Goal: Transaction & Acquisition: Purchase product/service

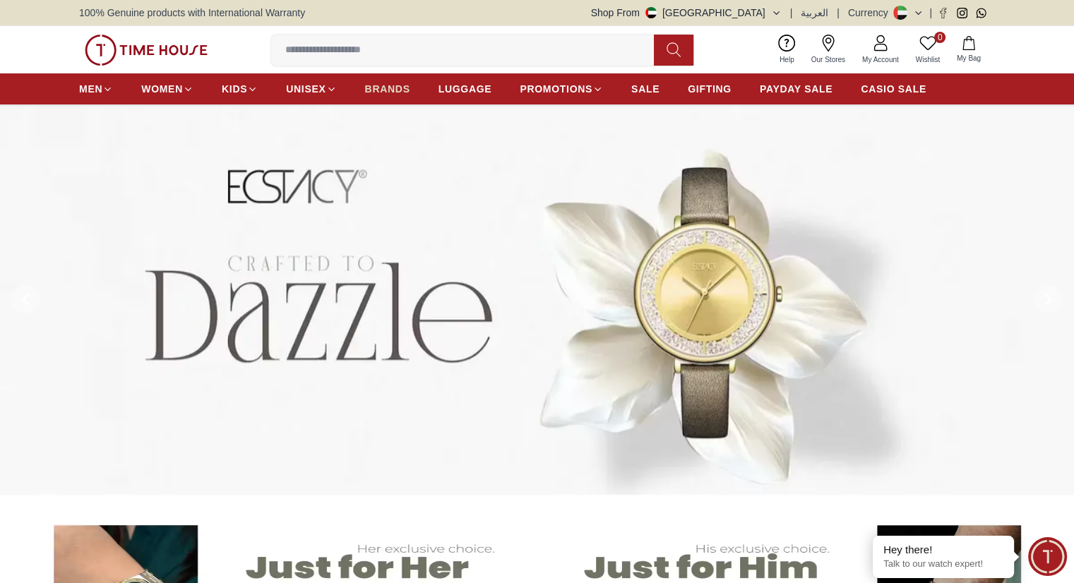
click at [395, 96] on link "BRANDS" at bounding box center [387, 88] width 45 height 25
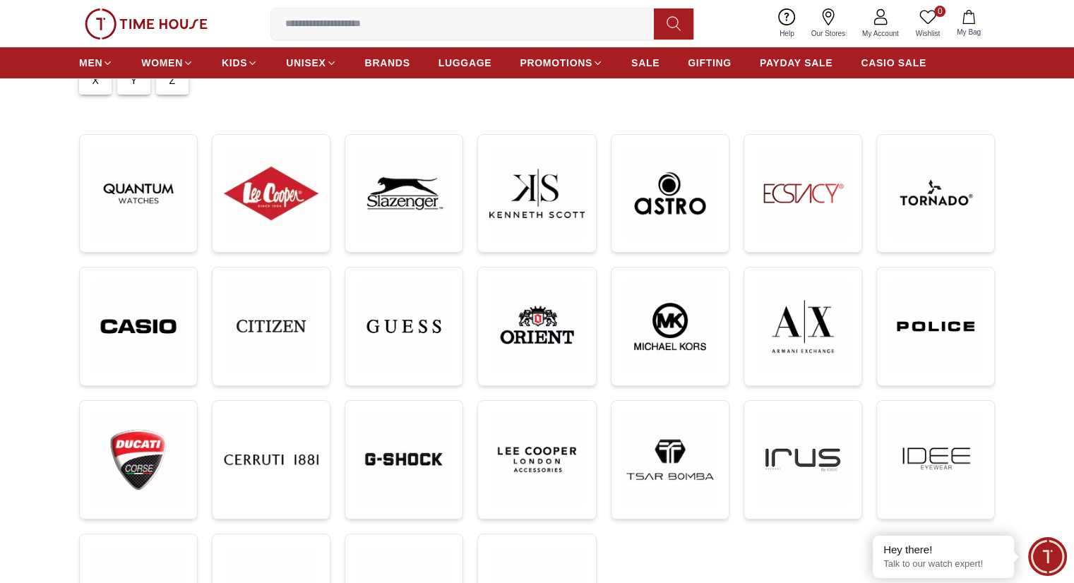
scroll to position [177, 0]
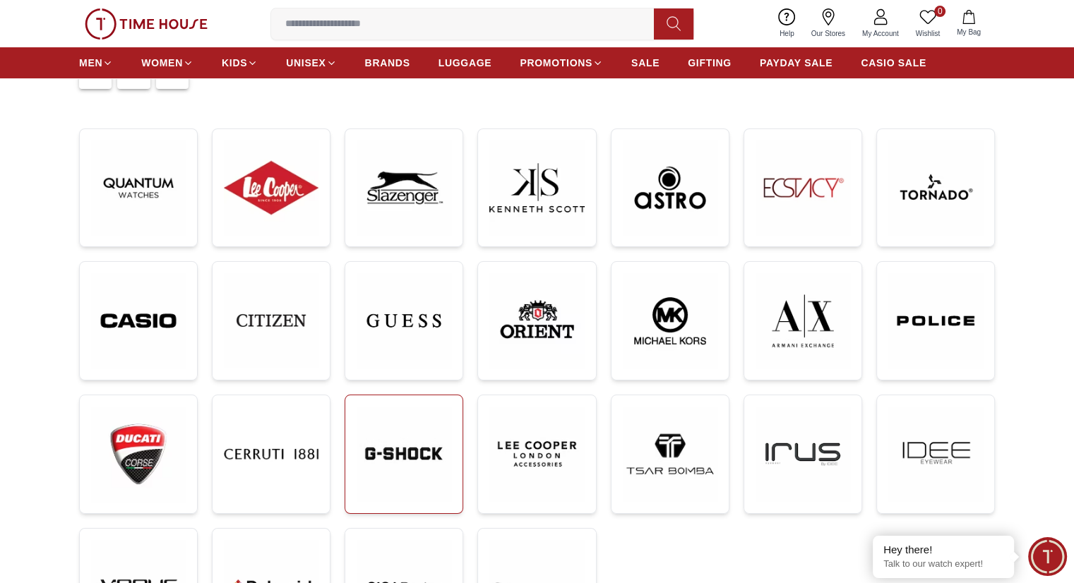
click at [400, 463] on img at bounding box center [404, 454] width 95 height 95
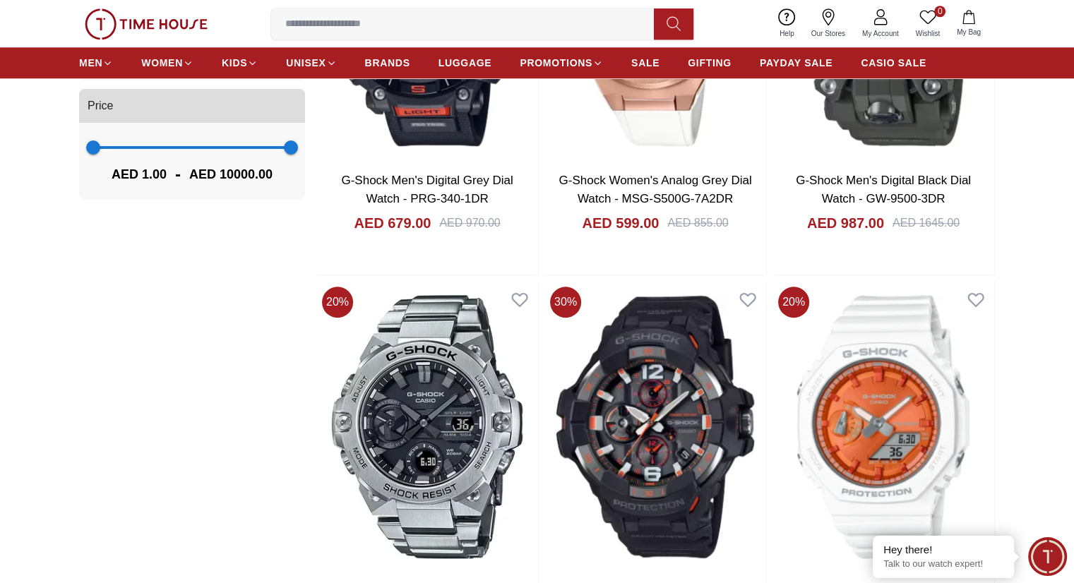
scroll to position [1255, 0]
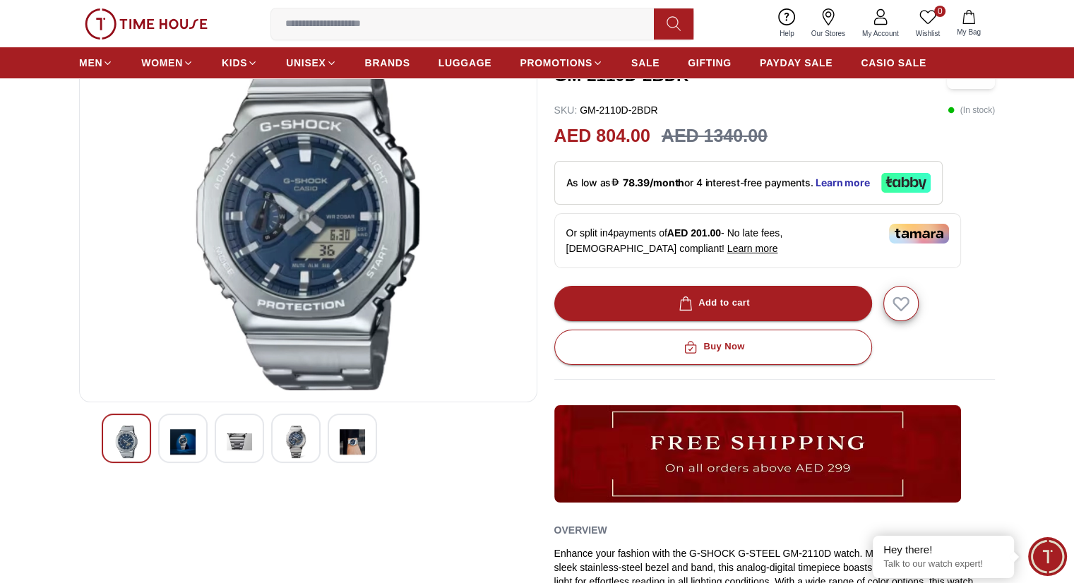
scroll to position [116, 0]
click at [346, 430] on img at bounding box center [352, 442] width 25 height 32
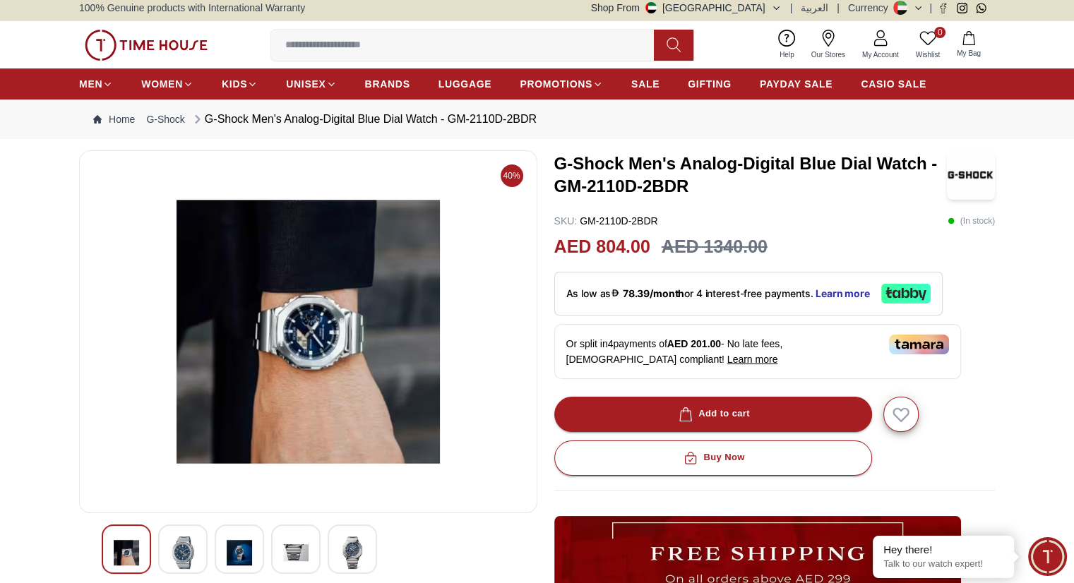
scroll to position [0, 0]
